Goal: Information Seeking & Learning: Learn about a topic

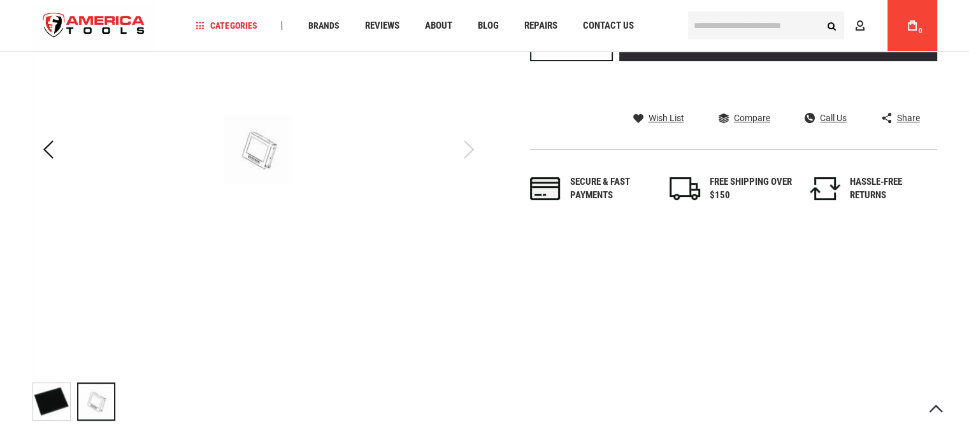
scroll to position [382, 0]
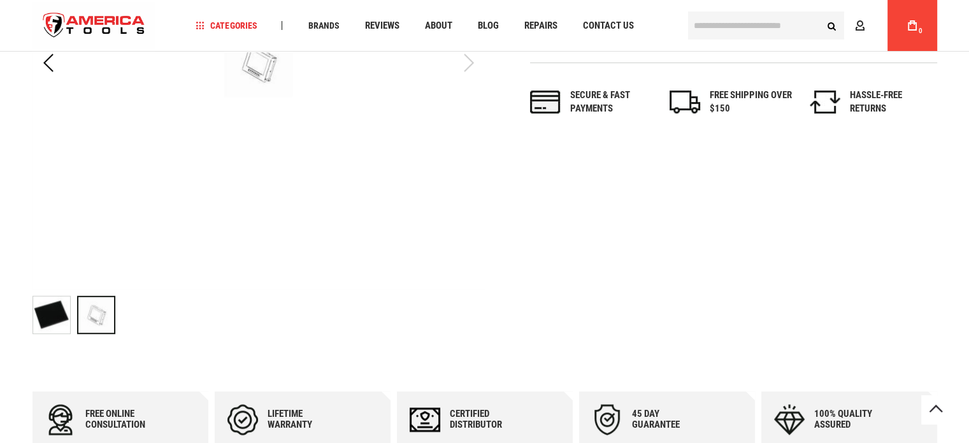
click at [48, 313] on img at bounding box center [51, 314] width 37 height 37
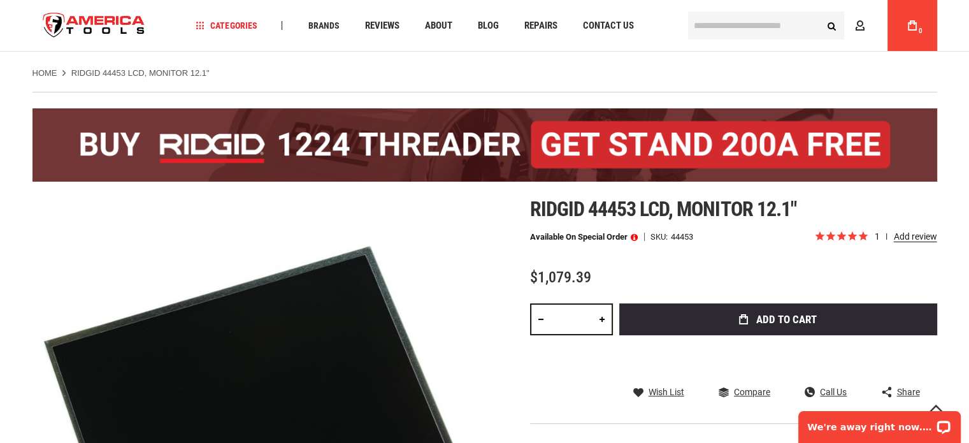
scroll to position [0, 0]
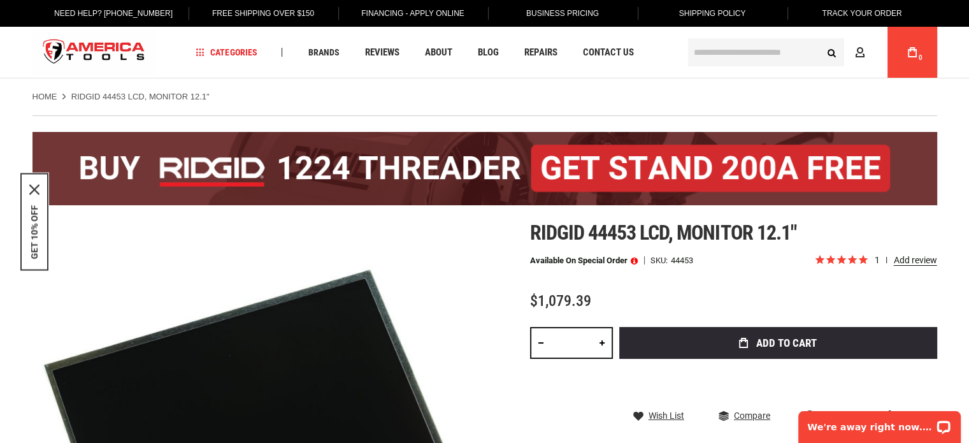
click at [744, 54] on input "text" at bounding box center [766, 52] width 156 height 28
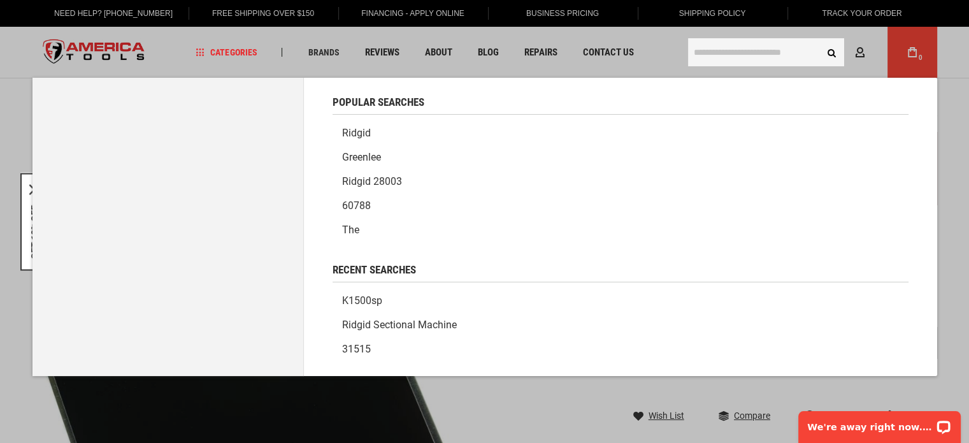
paste input "*****"
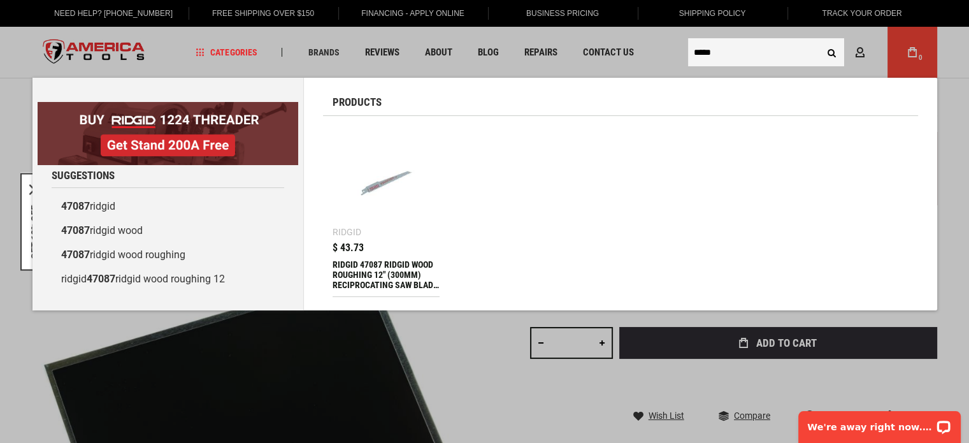
type input "*****"
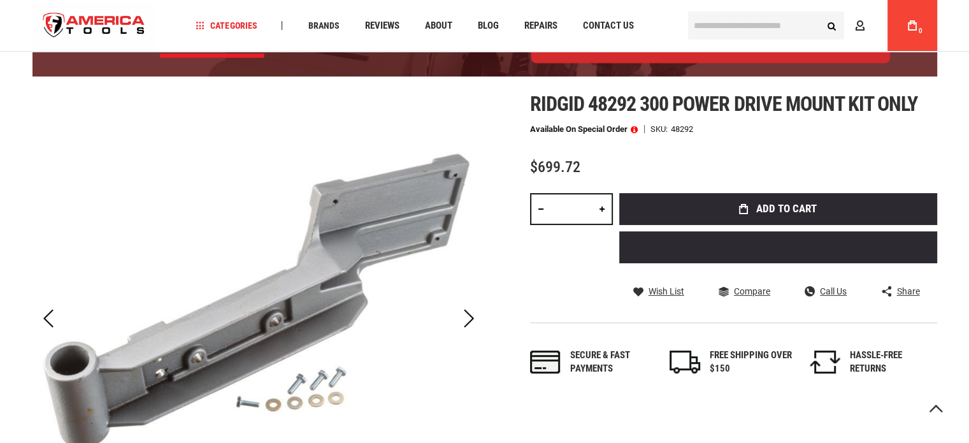
scroll to position [127, 0]
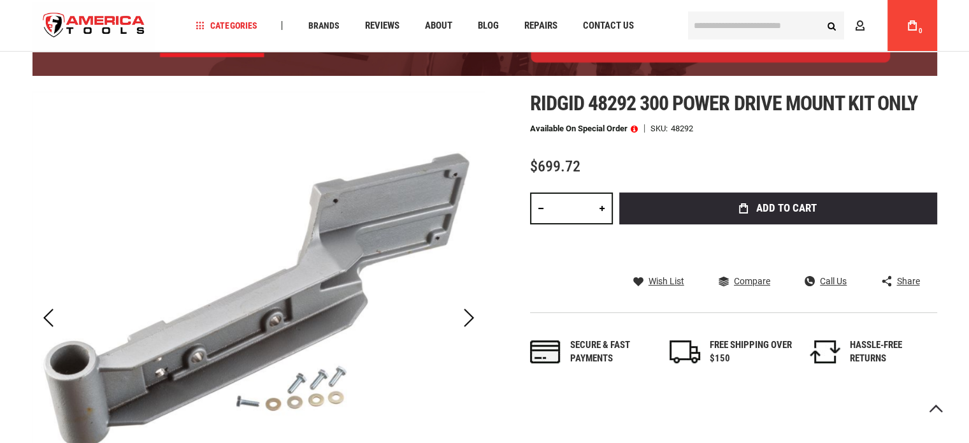
click at [766, 159] on div "$699.72" at bounding box center [733, 167] width 407 height 16
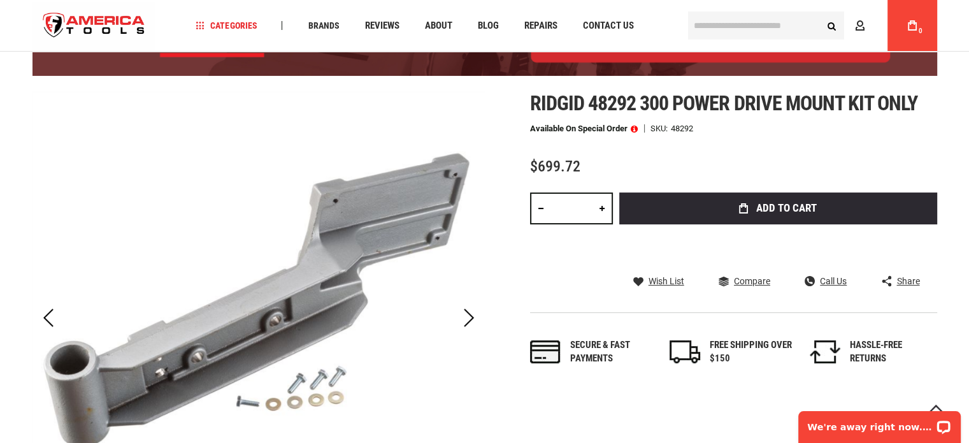
scroll to position [0, 0]
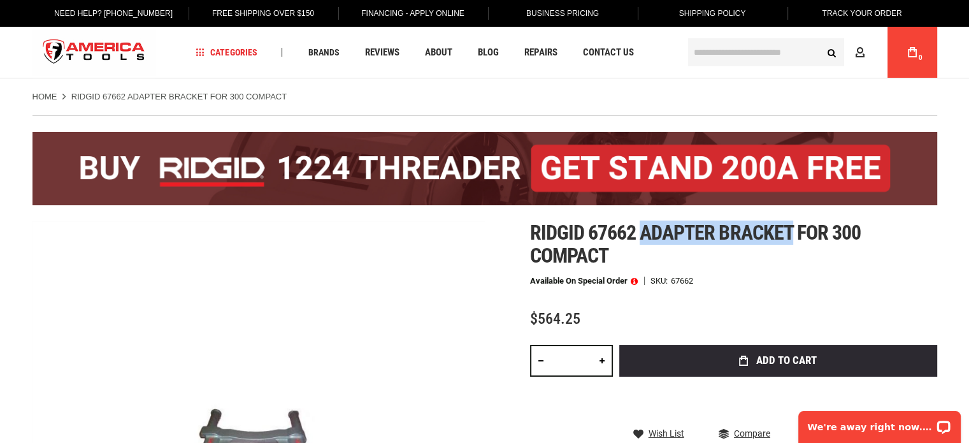
drag, startPoint x: 644, startPoint y: 236, endPoint x: 788, endPoint y: 231, distance: 144.0
click at [788, 231] on span "Ridgid 67662 adapter bracket for 300 compact" at bounding box center [695, 243] width 331 height 47
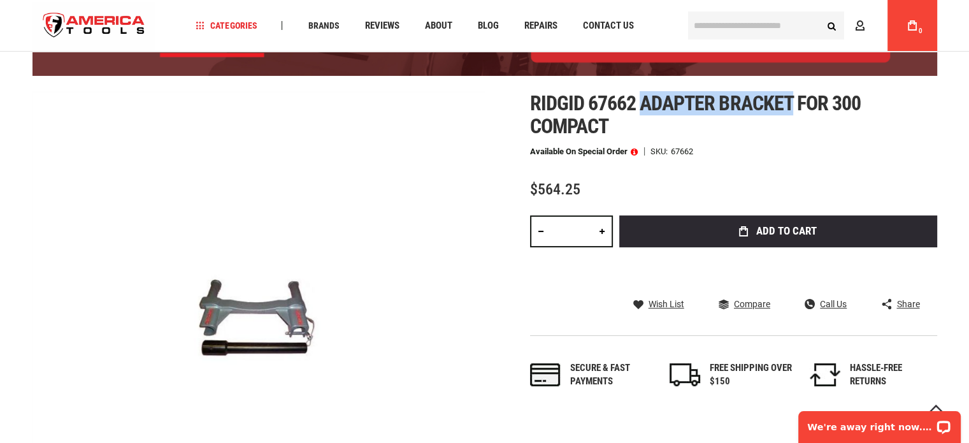
scroll to position [64, 0]
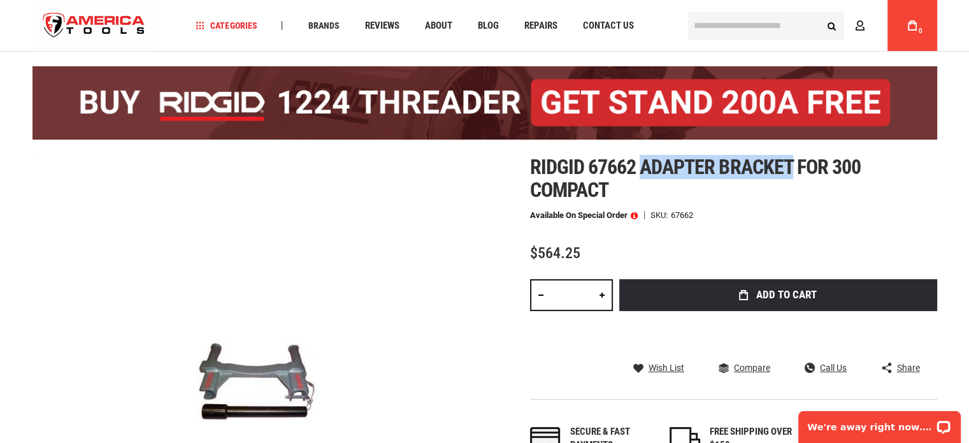
copy span "adapter bracket"
click at [716, 27] on input "text" at bounding box center [766, 25] width 156 height 28
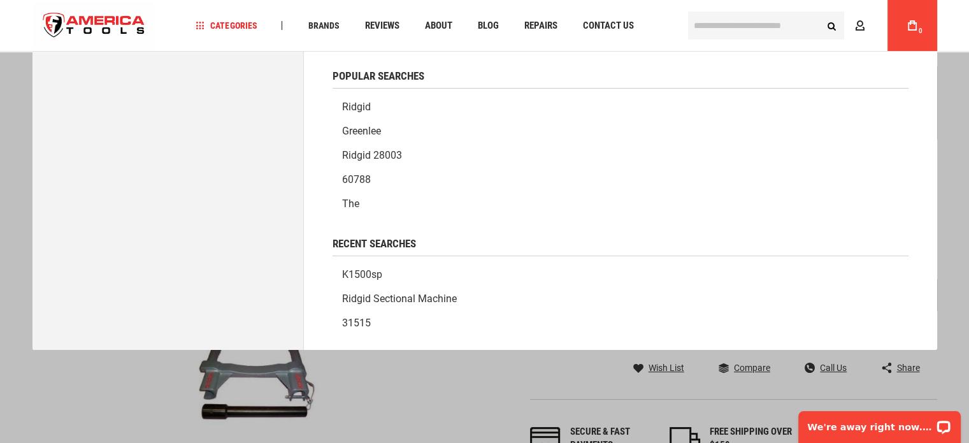
paste input "*****"
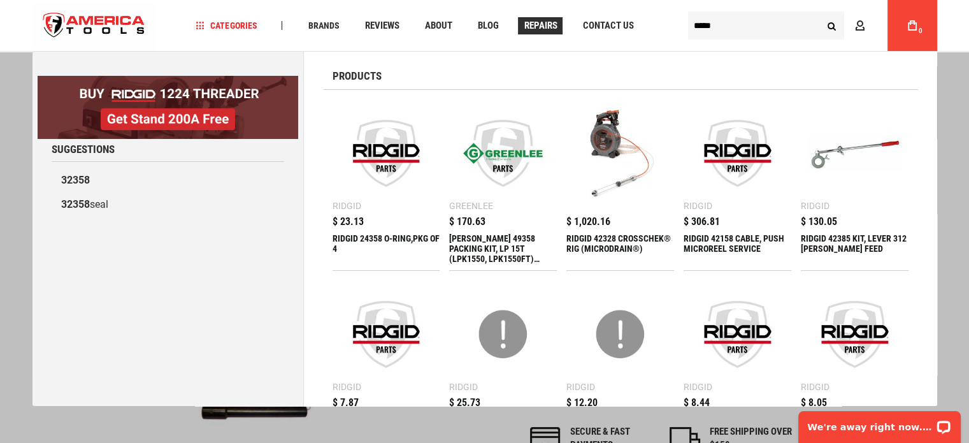
type input "*****"
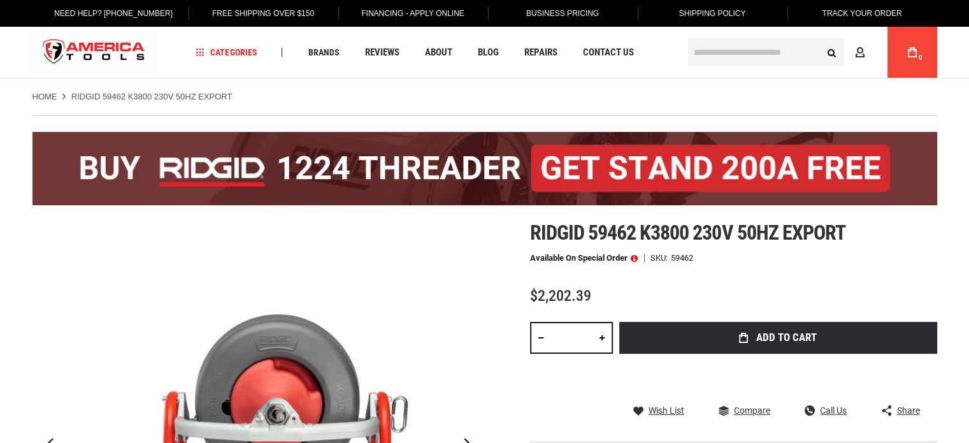
click at [755, 257] on div "Available on Special Order SKU 59462" at bounding box center [733, 258] width 407 height 9
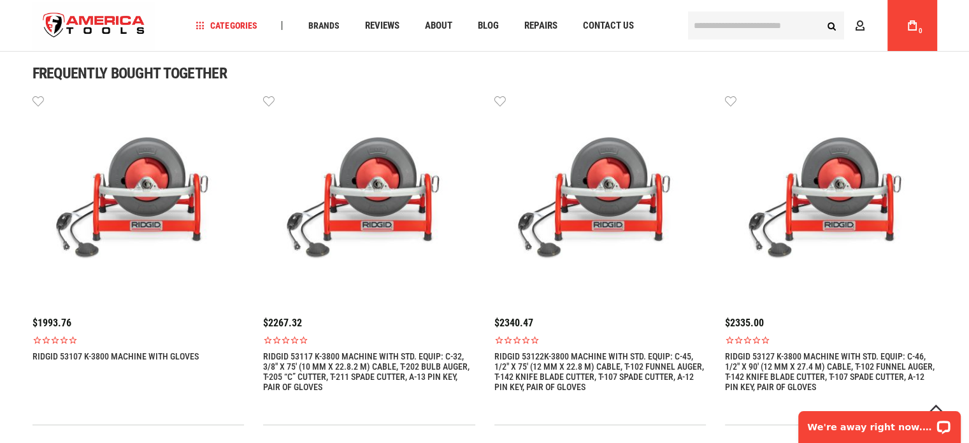
scroll to position [1083, 0]
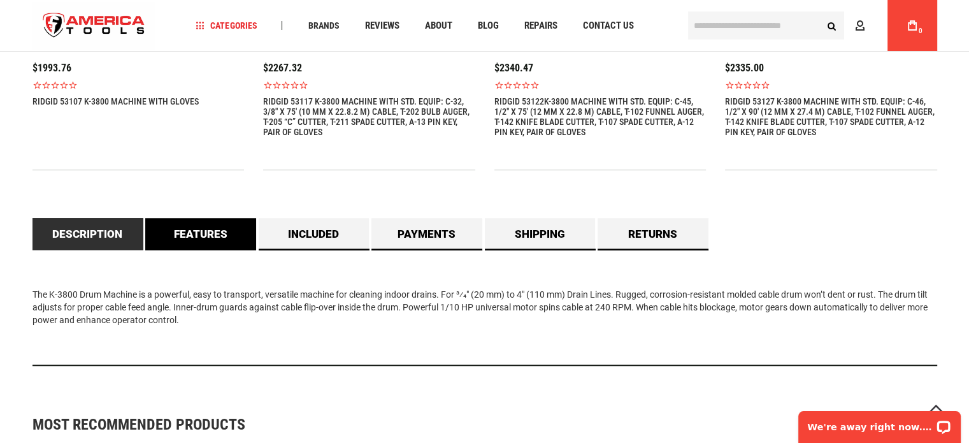
click at [237, 243] on link "Features" at bounding box center [200, 234] width 111 height 32
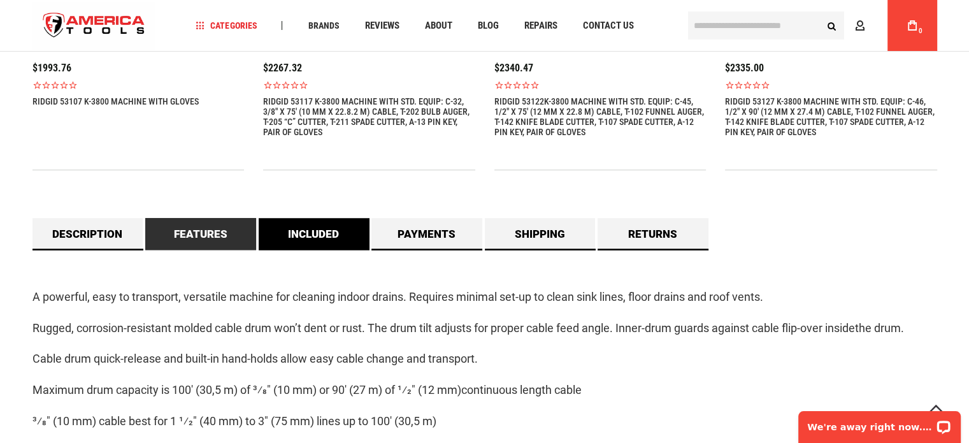
click at [336, 243] on link "Included" at bounding box center [314, 234] width 111 height 32
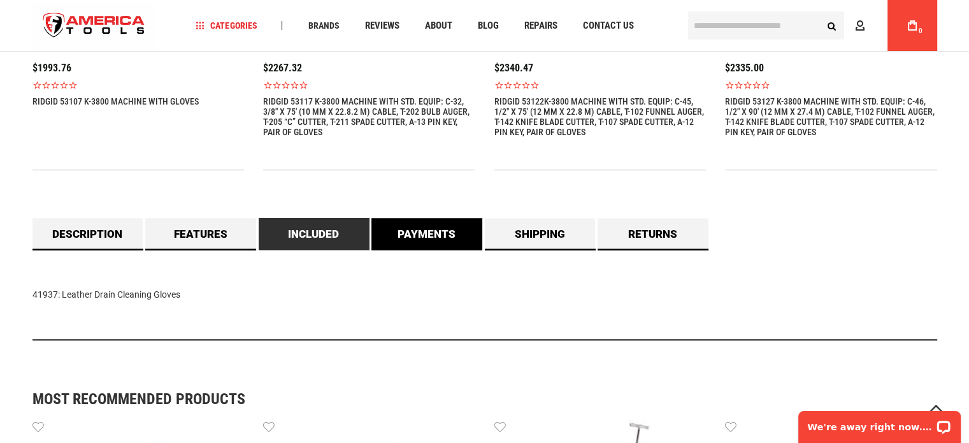
click at [478, 245] on link "Payments" at bounding box center [426, 234] width 111 height 32
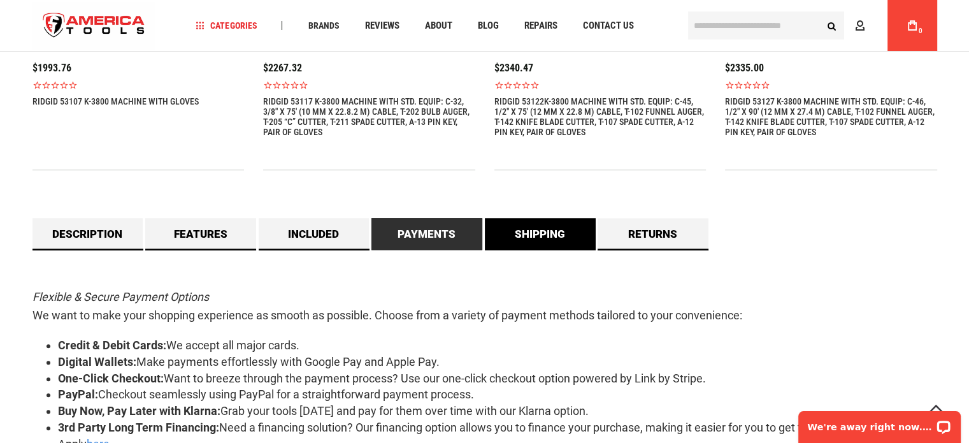
click at [593, 241] on link "Shipping" at bounding box center [540, 234] width 111 height 32
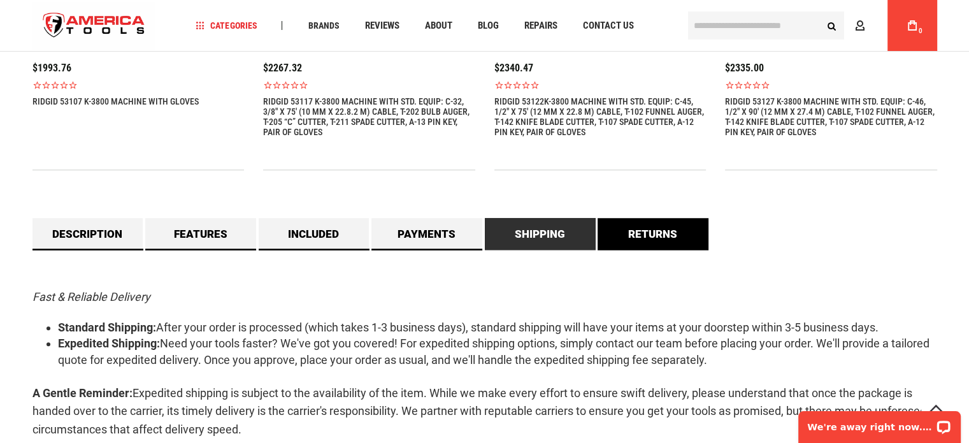
click at [680, 239] on link "Returns" at bounding box center [652, 234] width 111 height 32
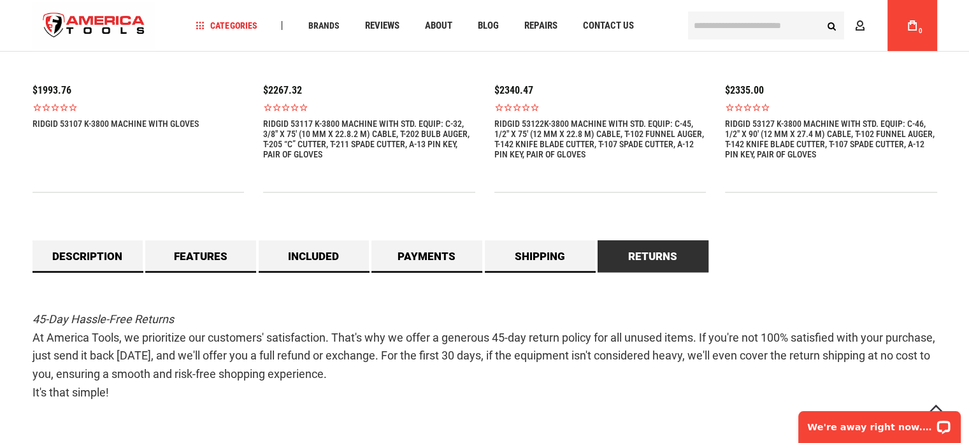
scroll to position [1019, 0]
